Goal: Task Accomplishment & Management: Complete application form

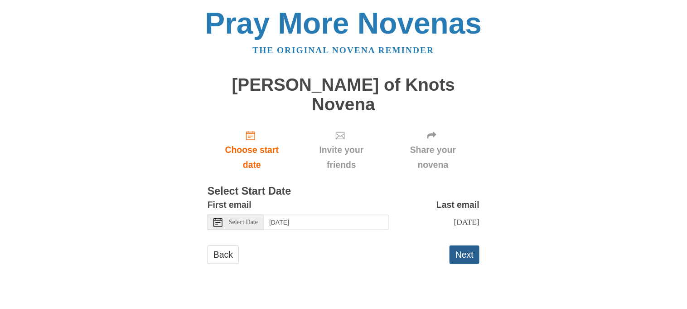
click at [472, 245] on button "Next" at bounding box center [464, 254] width 30 height 19
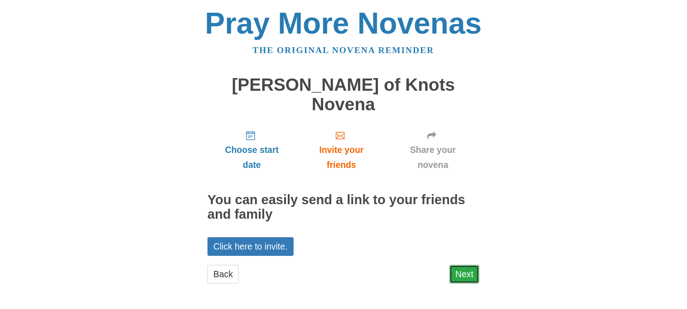
click at [460, 265] on link "Next" at bounding box center [464, 274] width 30 height 19
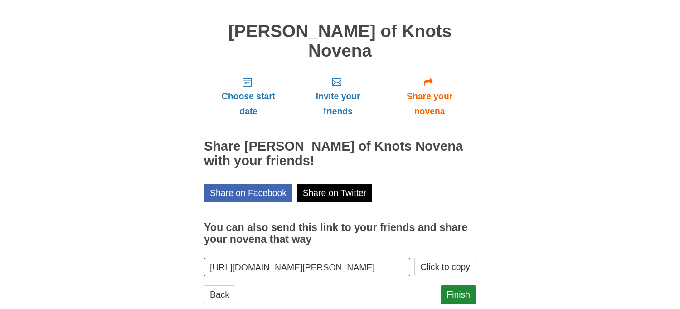
scroll to position [56, 0]
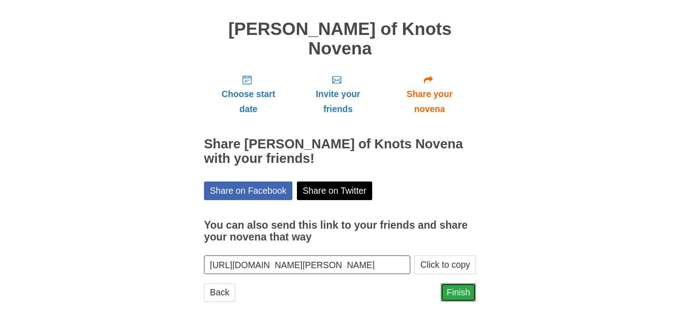
click at [460, 283] on link "Finish" at bounding box center [457, 292] width 35 height 19
